Goal: Transaction & Acquisition: Purchase product/service

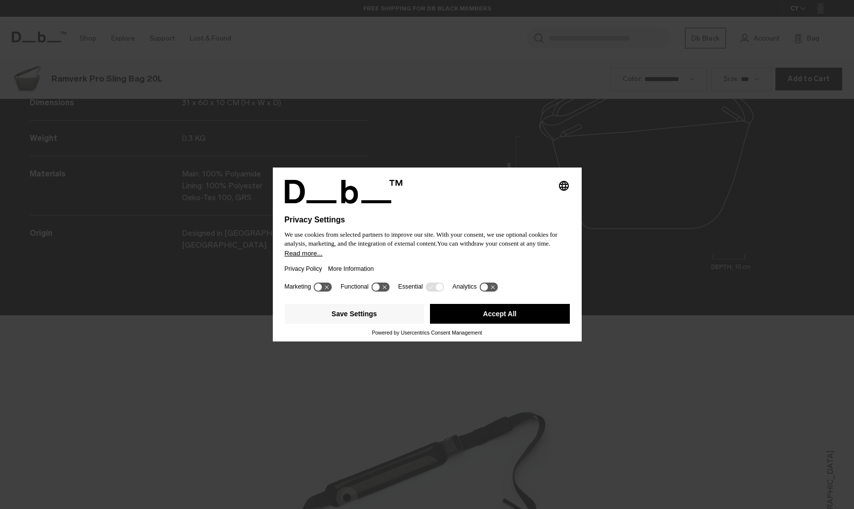
scroll to position [1528, 0]
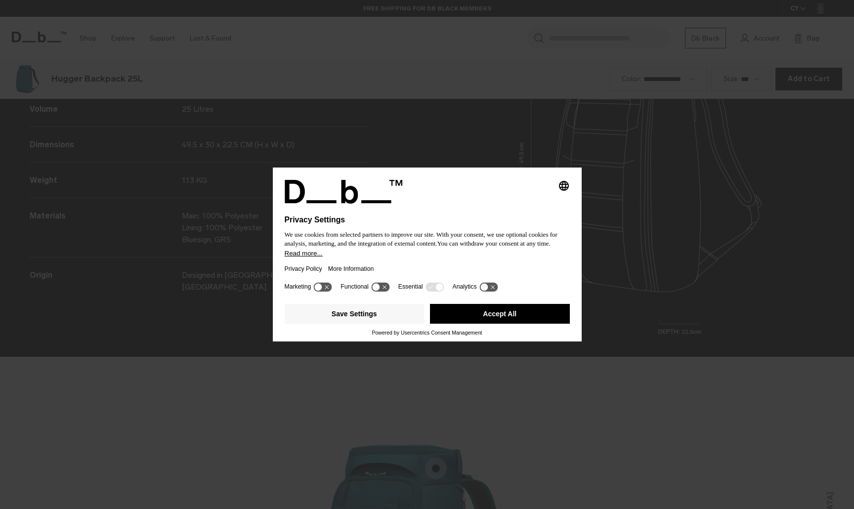
scroll to position [1528, 0]
